Goal: Task Accomplishment & Management: Manage account settings

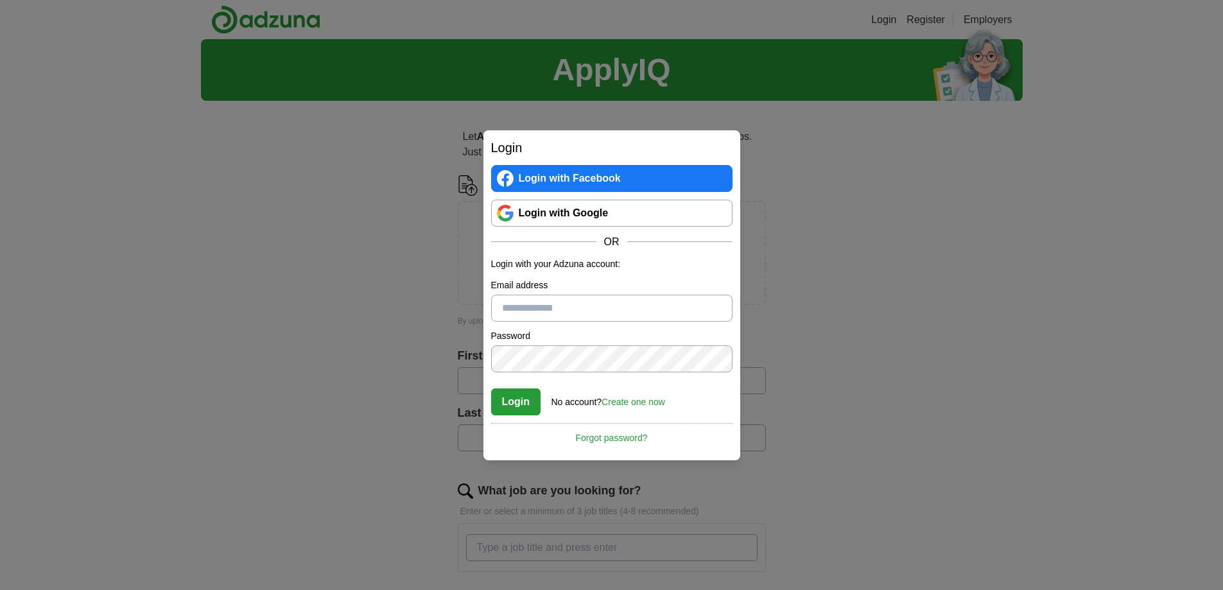
click at [605, 216] on link "Login with Google" at bounding box center [611, 213] width 241 height 27
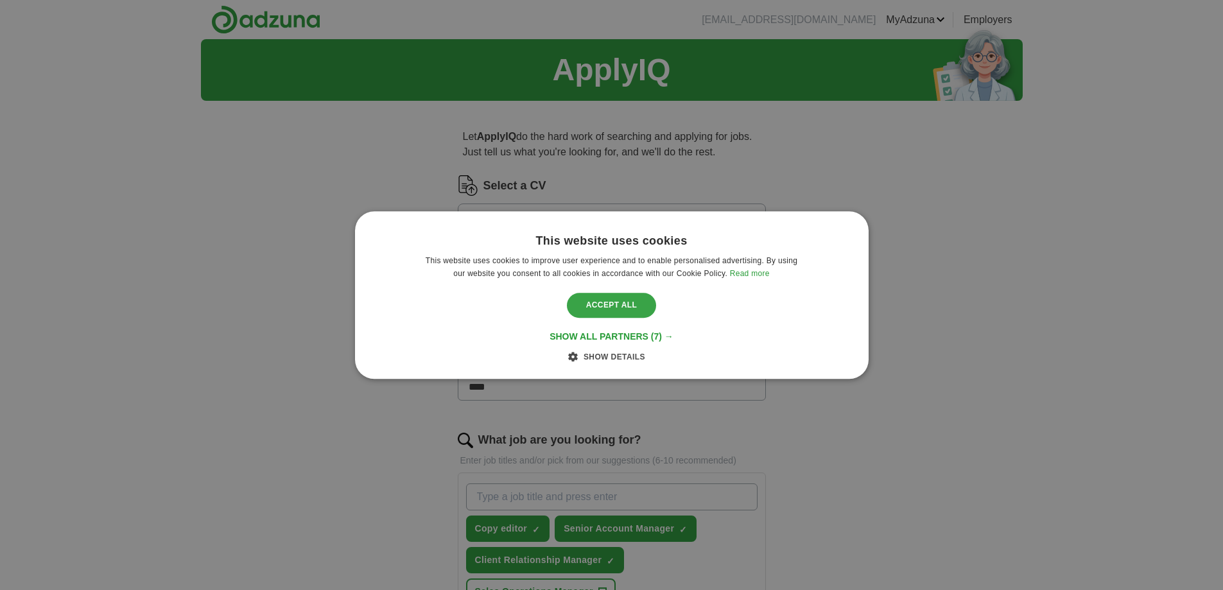
click at [624, 308] on div "Accept all" at bounding box center [612, 305] width 90 height 24
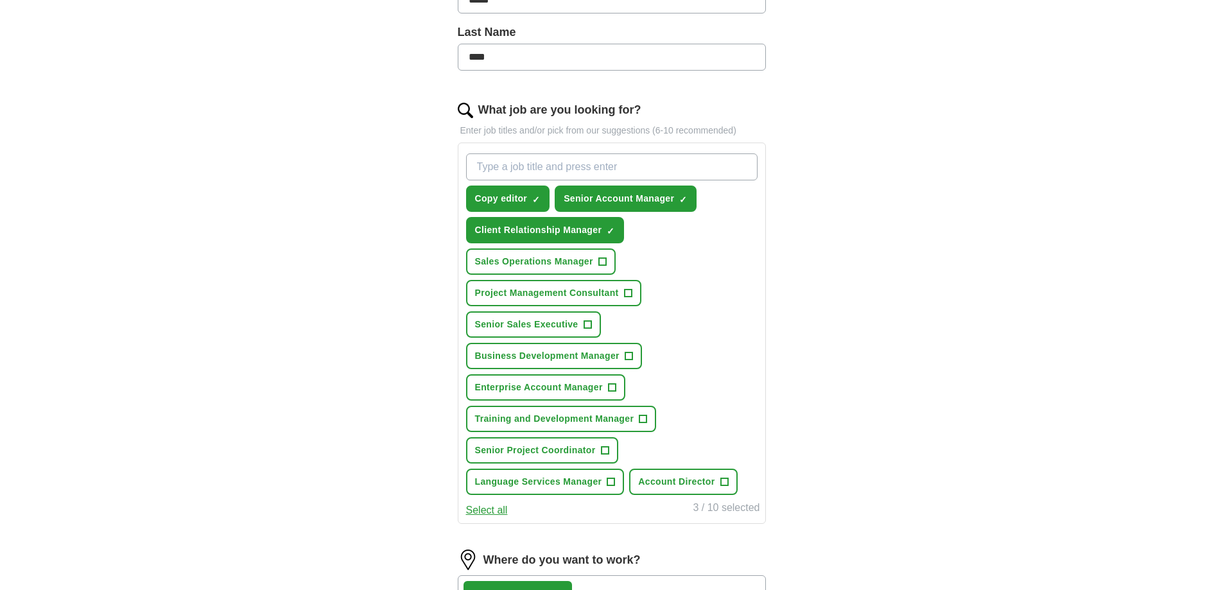
scroll to position [385, 0]
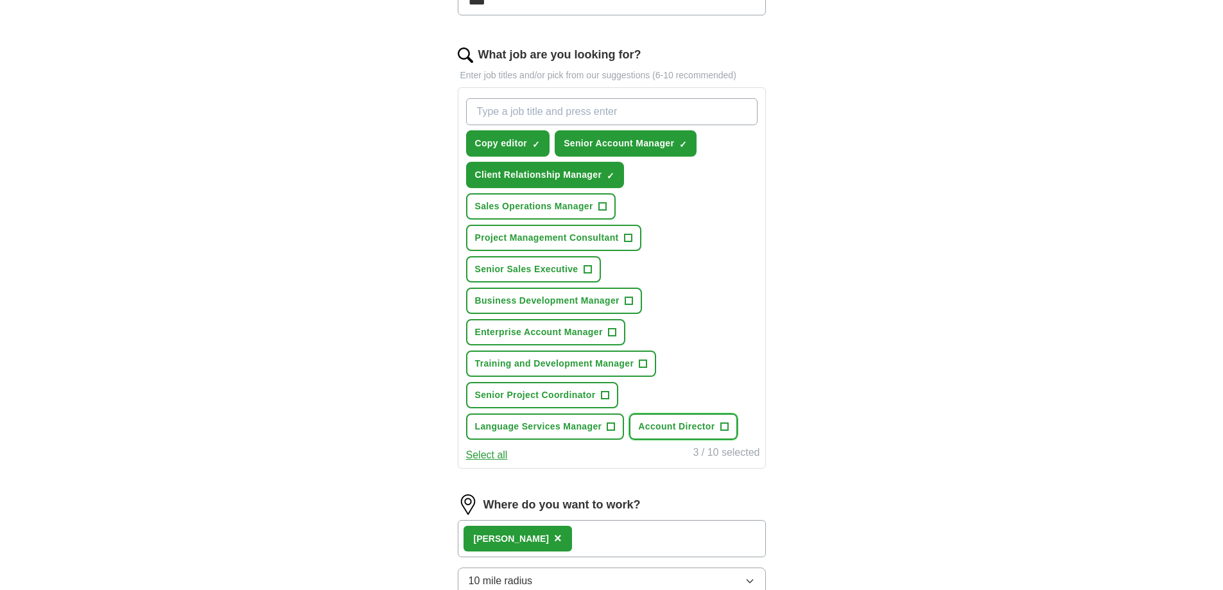
click at [723, 427] on span "+" at bounding box center [724, 427] width 8 height 10
click at [610, 425] on span "+" at bounding box center [611, 427] width 8 height 10
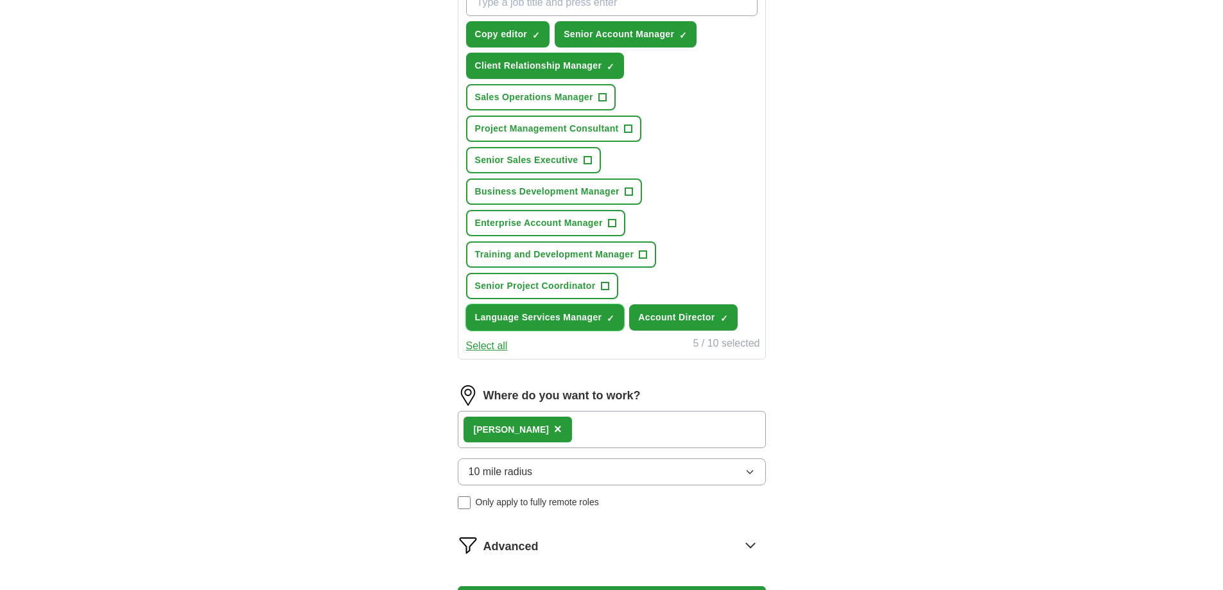
scroll to position [578, 0]
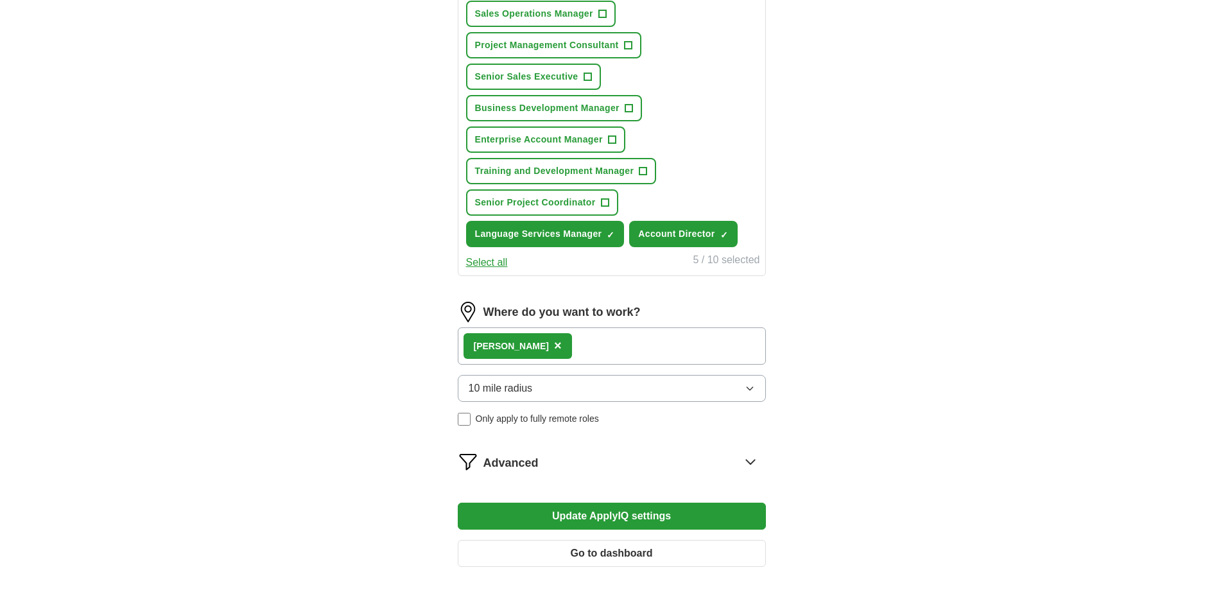
click at [632, 513] on button "Update ApplyIQ settings" at bounding box center [612, 516] width 308 height 27
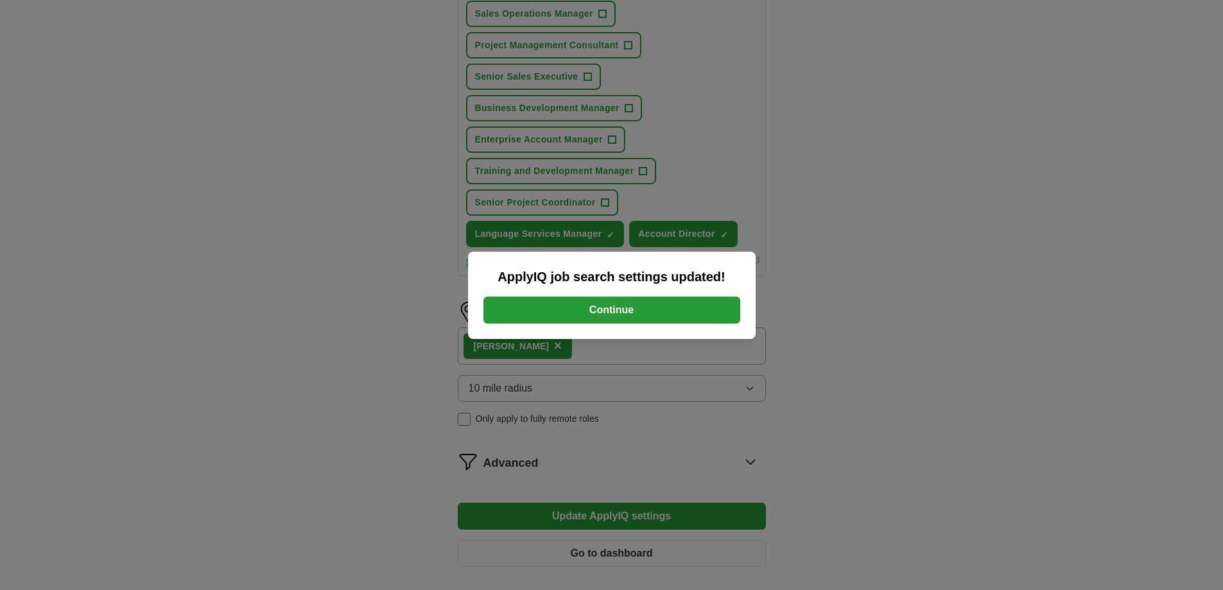
click at [621, 308] on button "Continue" at bounding box center [611, 310] width 257 height 27
